Goal: Check status: Check status

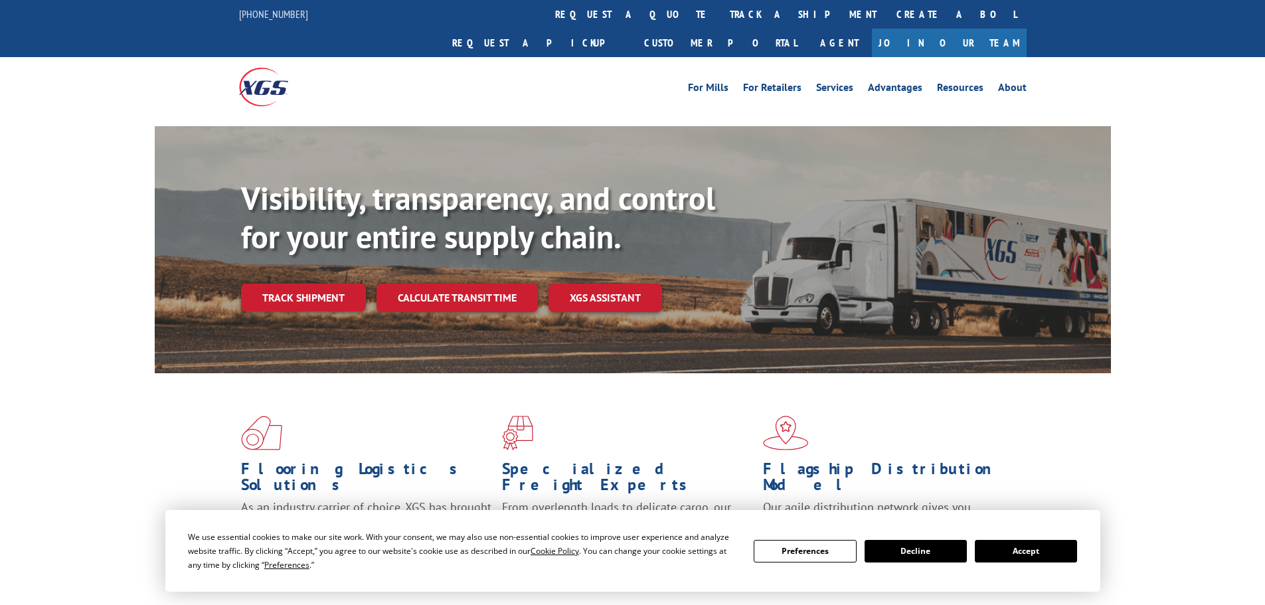
click at [288, 284] on div "Visibility, transparency, and control for your entire supply chain. Track shipm…" at bounding box center [676, 271] width 870 height 185
click at [293, 284] on link "Track shipment" at bounding box center [303, 298] width 125 height 28
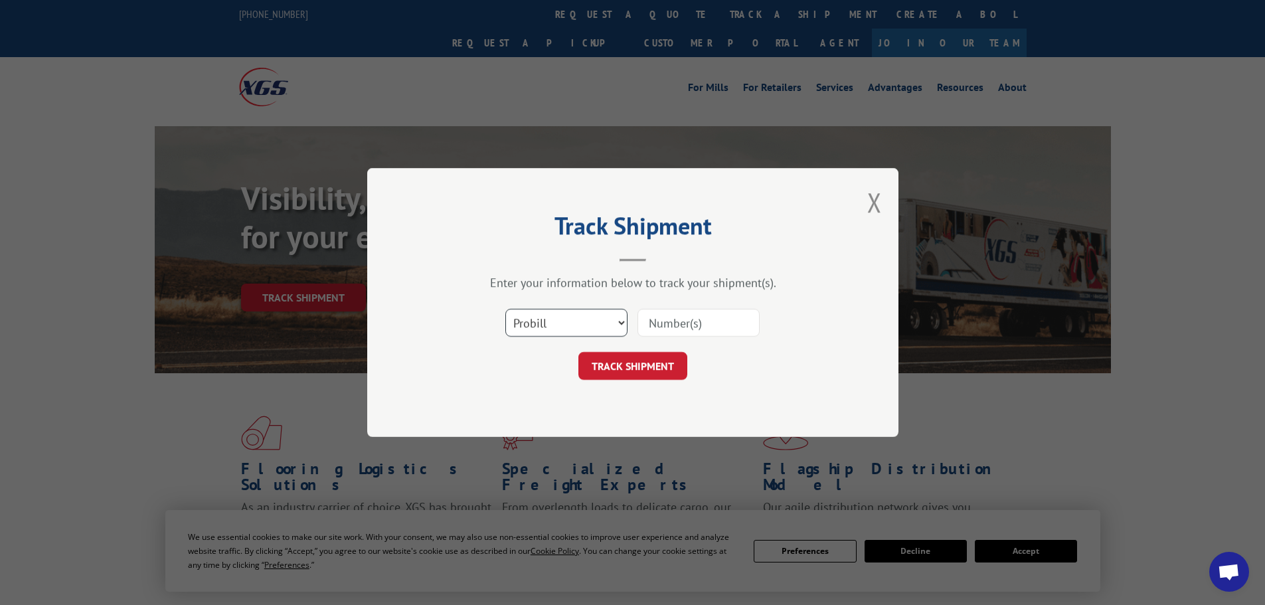
click at [572, 325] on select "Select category... Probill BOL PO" at bounding box center [566, 323] width 122 height 28
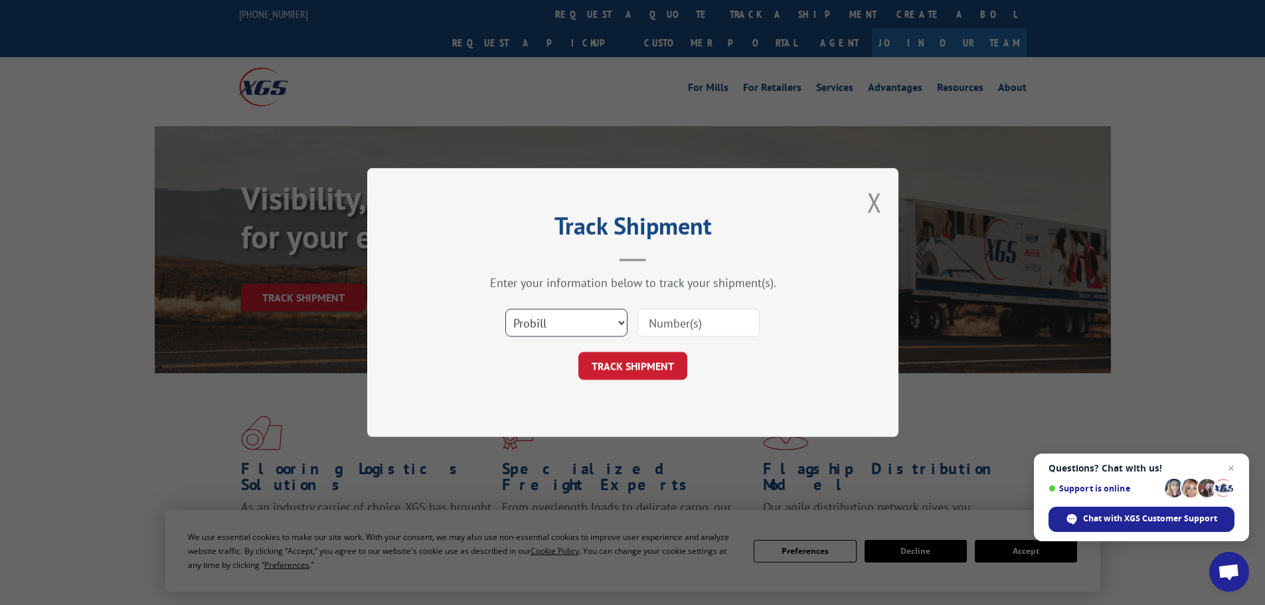
select select "po"
click at [505, 309] on select "Select category... Probill BOL PO" at bounding box center [566, 323] width 122 height 28
click at [655, 323] on input at bounding box center [698, 323] width 122 height 28
click at [667, 310] on div "Select category... Probill BOL PO" at bounding box center [633, 323] width 398 height 44
drag, startPoint x: 667, startPoint y: 314, endPoint x: 649, endPoint y: 329, distance: 23.1
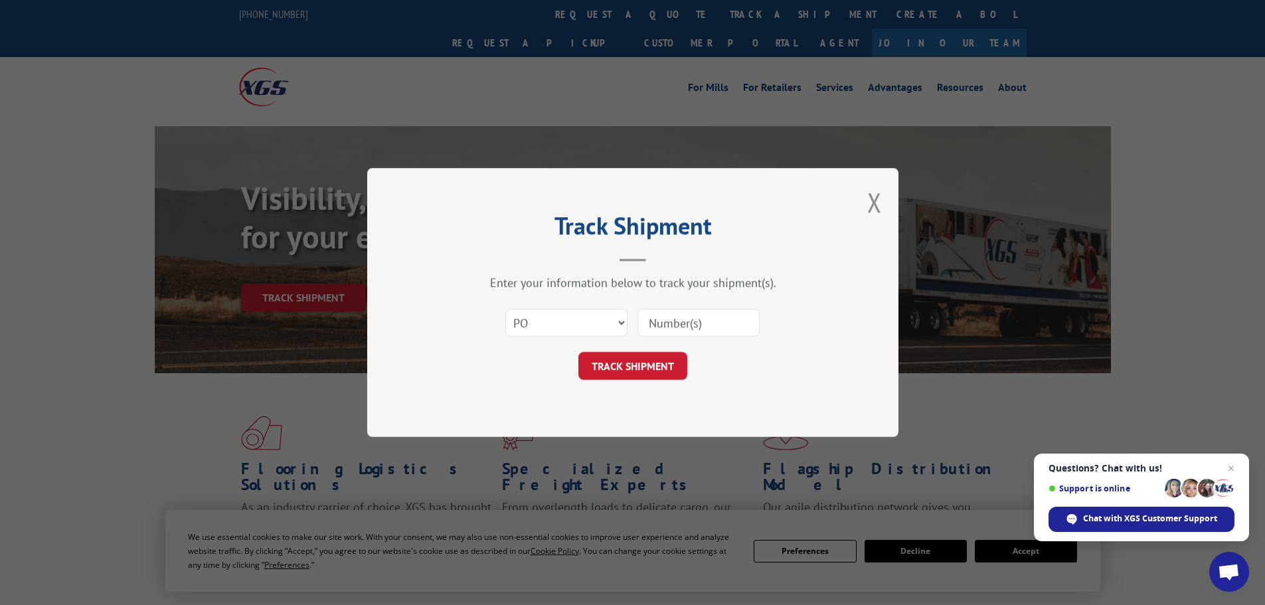
click at [649, 329] on input at bounding box center [698, 323] width 122 height 28
click at [671, 326] on input at bounding box center [698, 323] width 122 height 28
paste input "PO #67548541"
drag, startPoint x: 672, startPoint y: 329, endPoint x: 635, endPoint y: 334, distance: 36.9
click at [635, 334] on div "Select category... Probill BOL PO PO #67548541" at bounding box center [633, 323] width 398 height 44
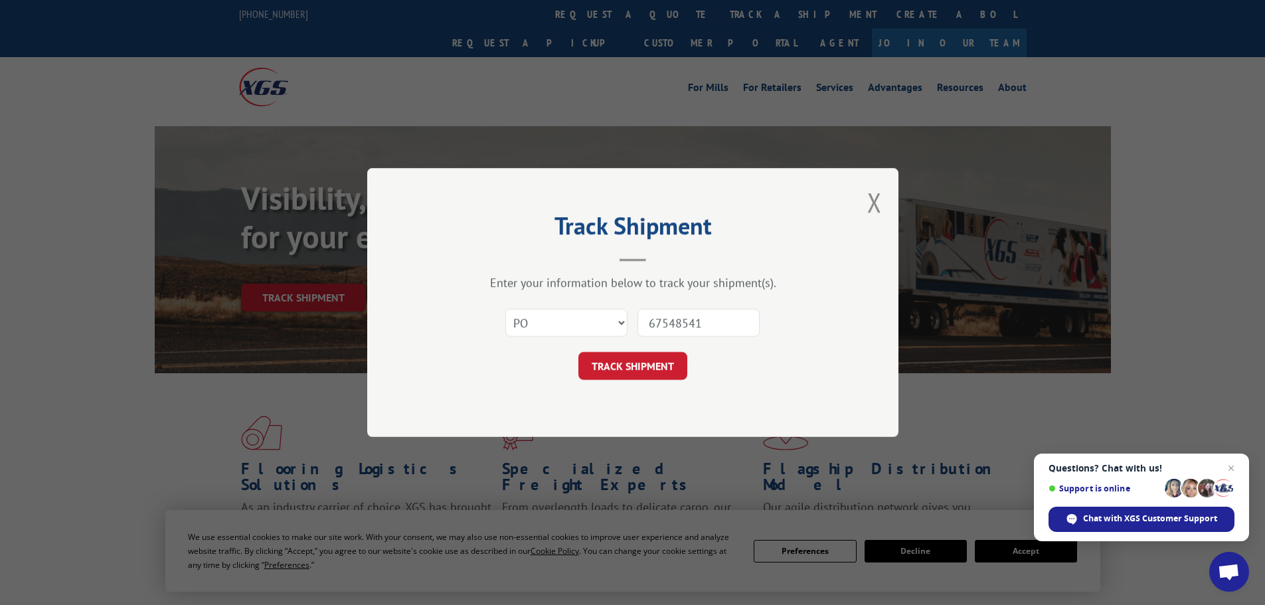
type input "67548541"
click at [578, 352] on button "TRACK SHIPMENT" at bounding box center [632, 366] width 109 height 28
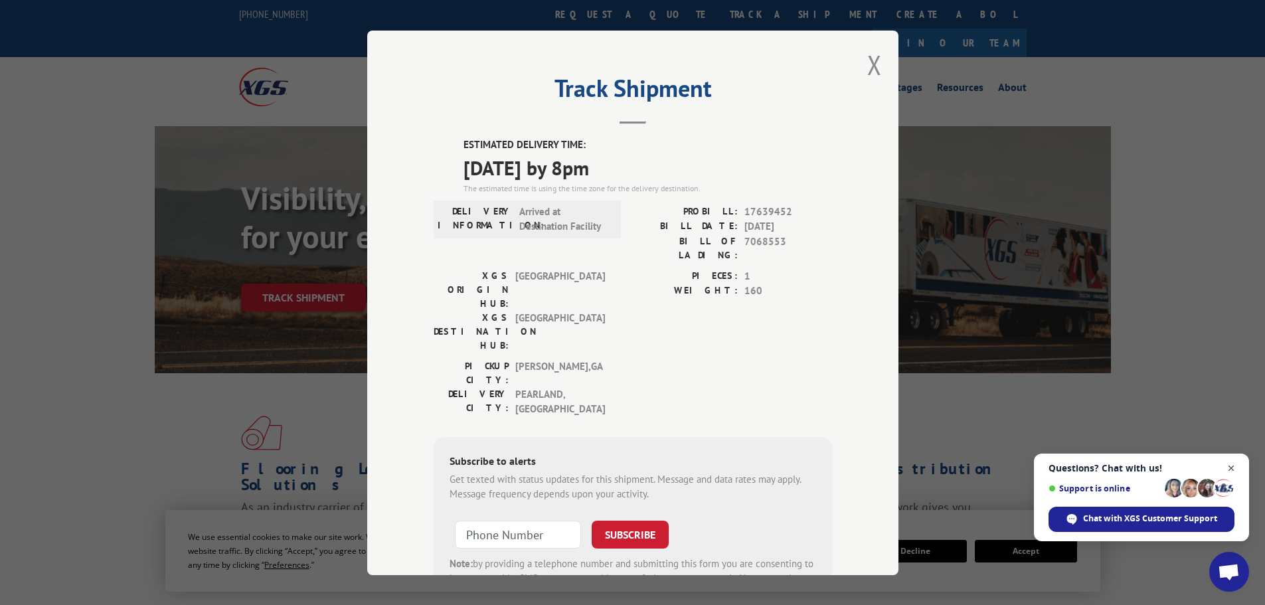
click at [1230, 469] on span "Close chat" at bounding box center [1231, 468] width 17 height 17
